Goal: Information Seeking & Learning: Learn about a topic

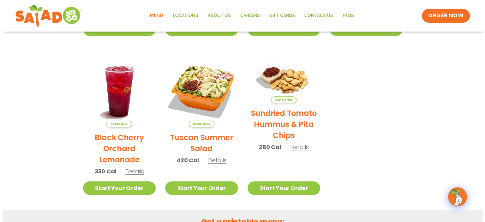
scroll to position [284, 0]
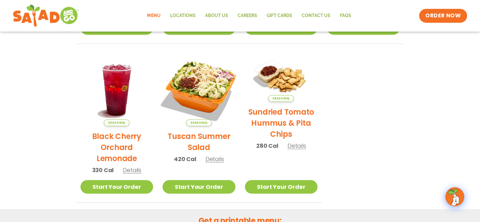
click at [183, 79] on img at bounding box center [199, 90] width 86 height 86
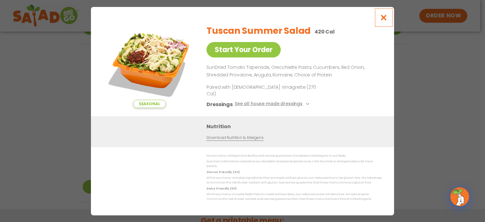
drag, startPoint x: 387, startPoint y: 23, endPoint x: 334, endPoint y: 45, distance: 57.1
click at [387, 21] on icon "Close modal" at bounding box center [384, 17] width 8 height 7
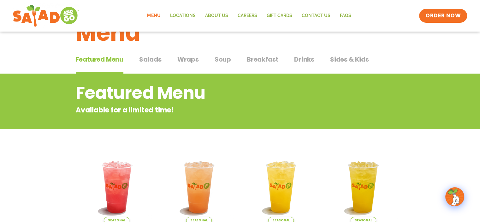
scroll to position [25, 0]
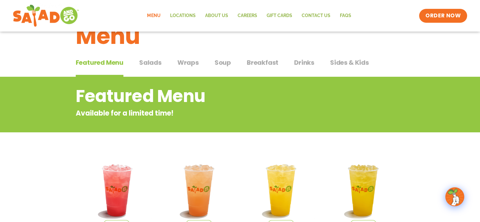
click at [156, 61] on span "Salads" at bounding box center [150, 62] width 22 height 9
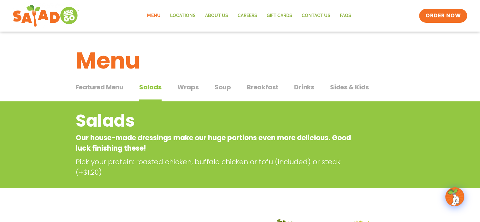
click at [189, 89] on span "Wraps" at bounding box center [187, 86] width 21 height 9
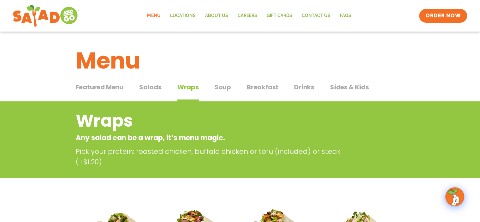
click at [346, 88] on span "Sides & Kids" at bounding box center [349, 86] width 39 height 9
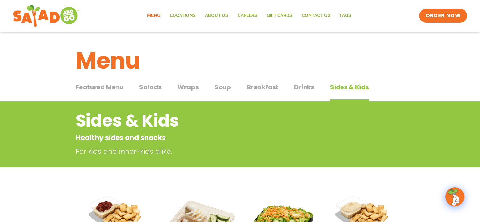
click at [181, 84] on span "Wraps" at bounding box center [187, 86] width 21 height 9
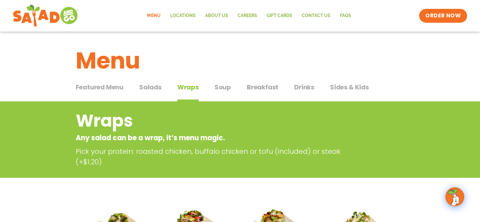
click at [100, 89] on span "Featured Menu" at bounding box center [100, 86] width 48 height 9
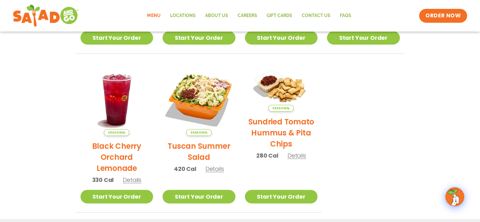
scroll to position [284, 0]
